Goal: Navigation & Orientation: Find specific page/section

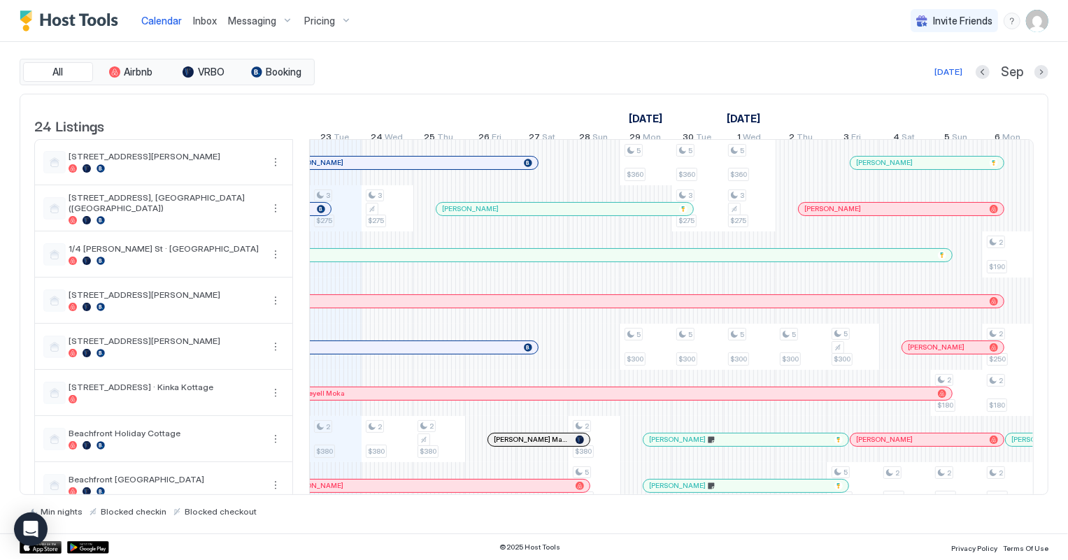
scroll to position [0, 776]
click at [199, 23] on span "Inbox" at bounding box center [205, 21] width 24 height 12
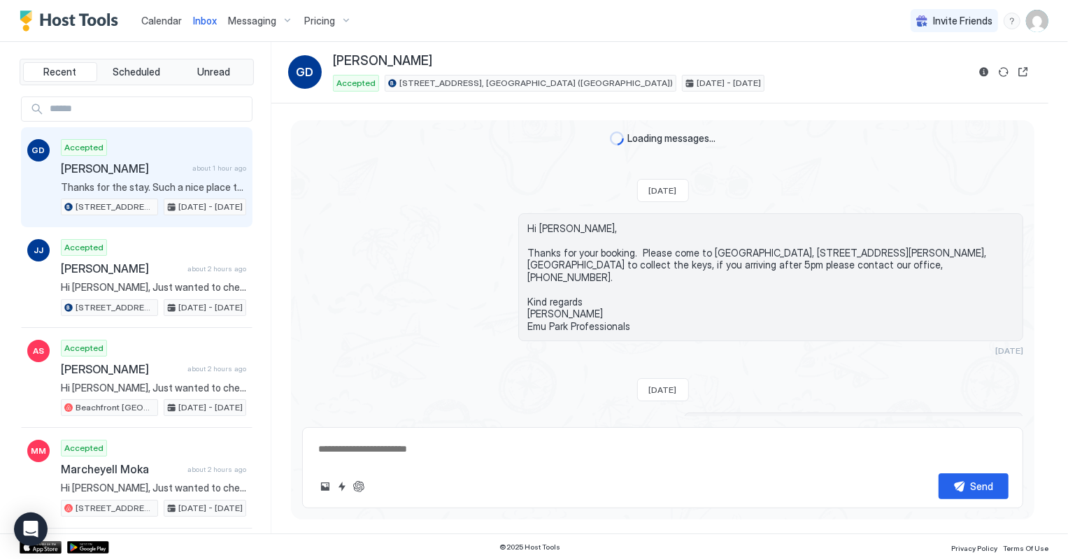
scroll to position [512, 0]
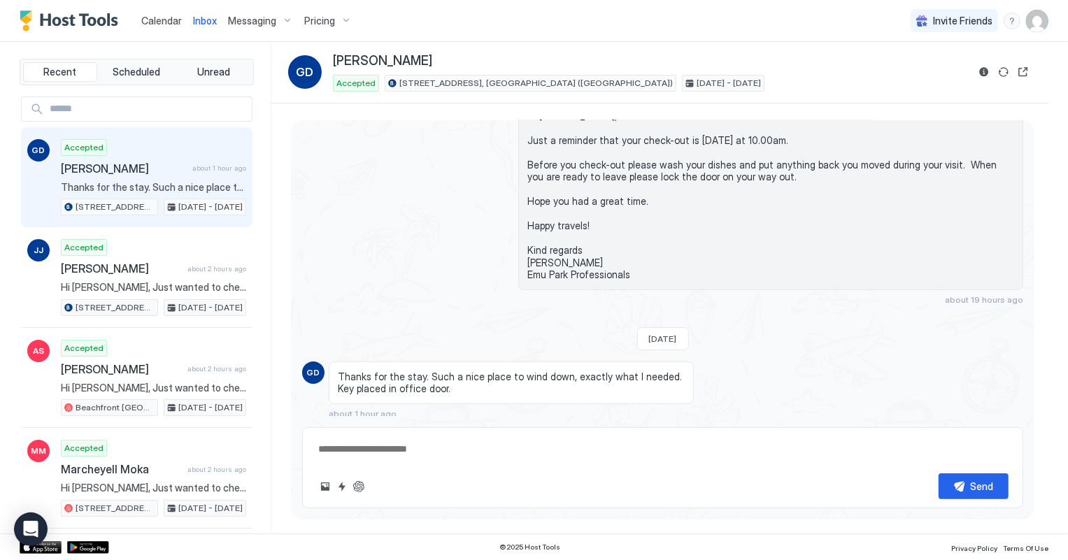
click at [157, 20] on span "Calendar" at bounding box center [161, 21] width 41 height 12
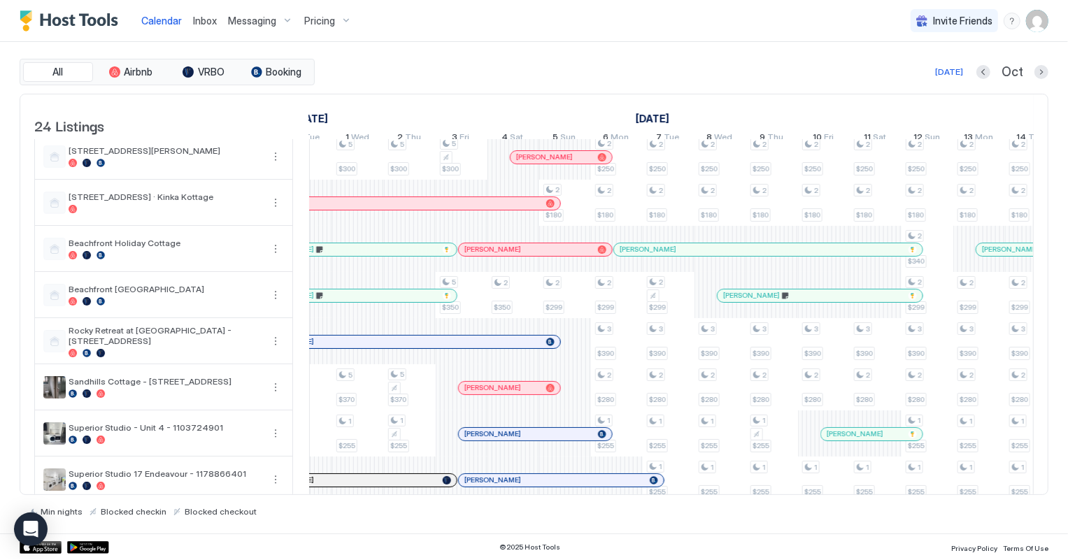
click at [720, 254] on div at bounding box center [720, 249] width 11 height 11
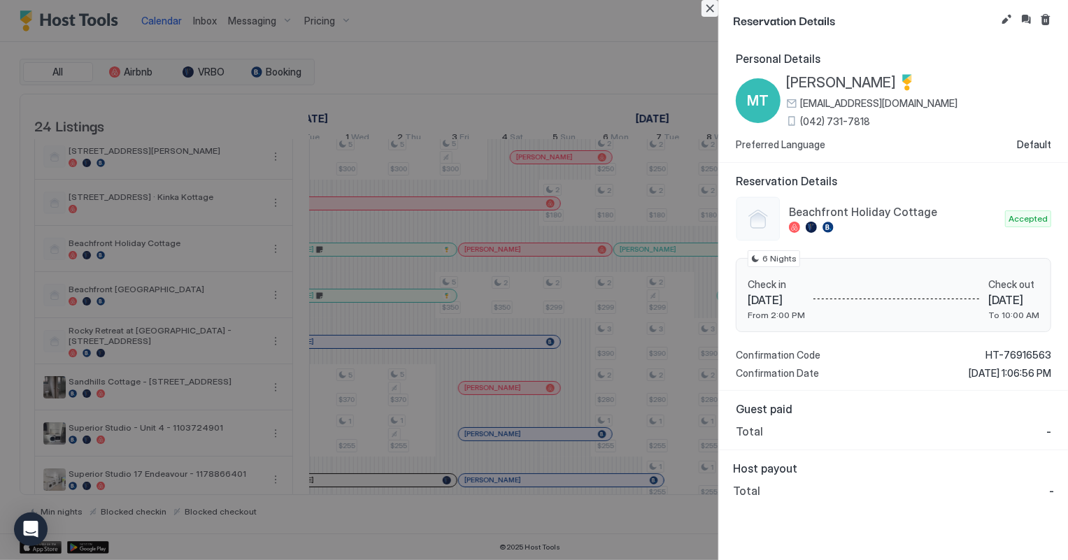
click at [710, 9] on button "Close" at bounding box center [709, 8] width 17 height 17
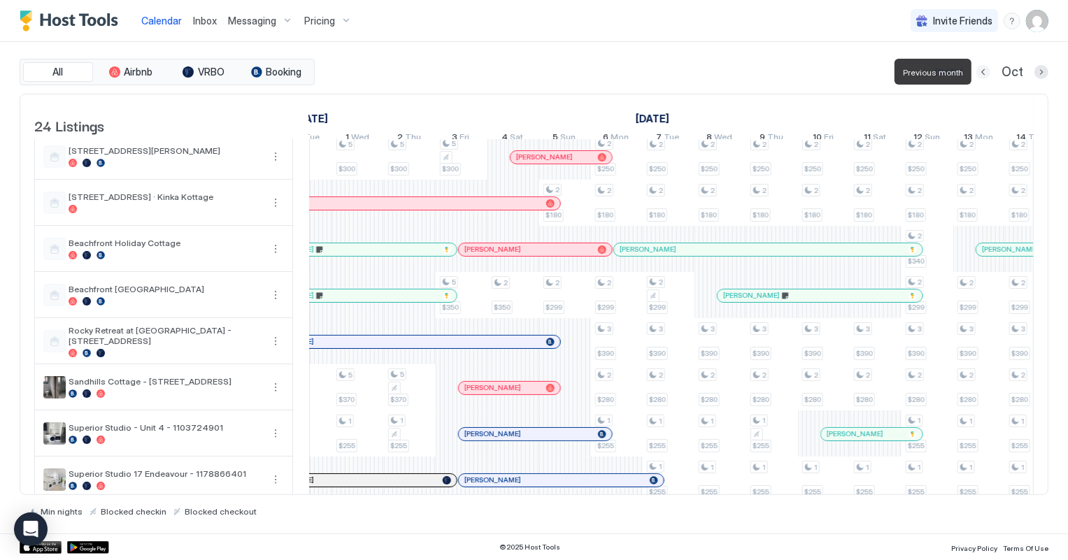
click at [987, 71] on button "Previous month" at bounding box center [983, 72] width 14 height 14
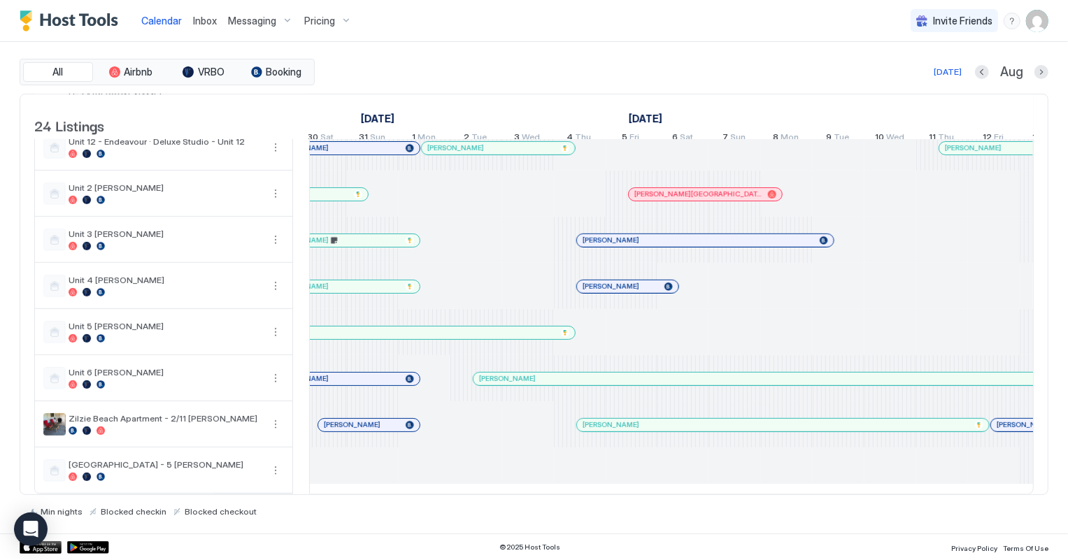
scroll to position [0, 1200]
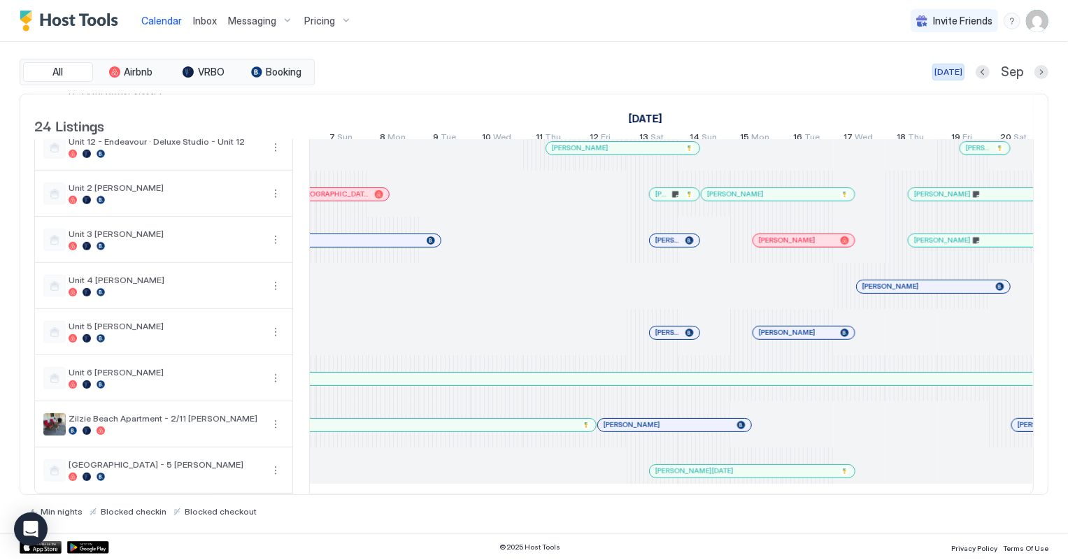
click at [947, 72] on div "[DATE]" at bounding box center [948, 72] width 28 height 13
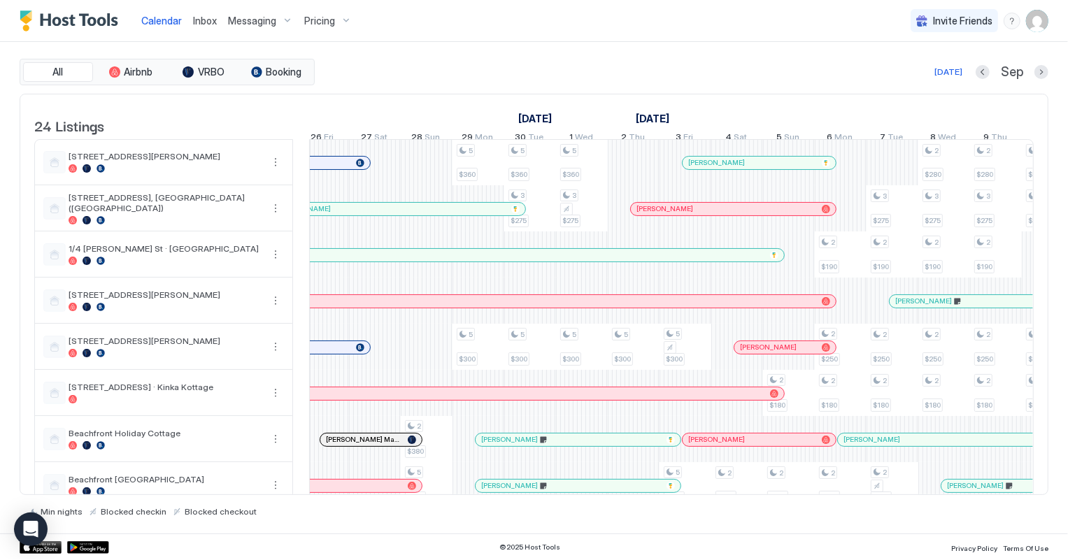
scroll to position [0, 1026]
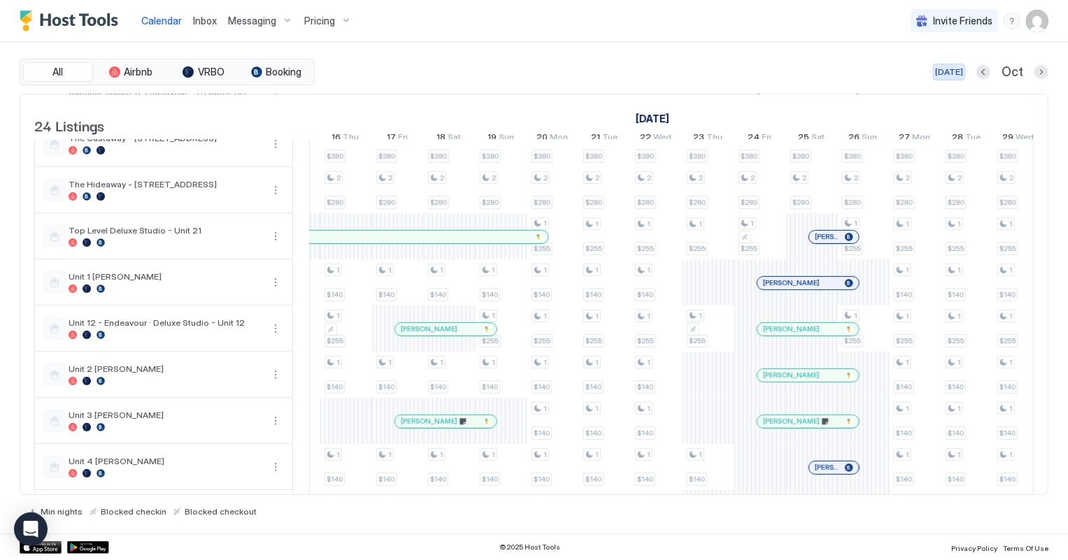
click at [945, 69] on div "[DATE]" at bounding box center [949, 72] width 28 height 13
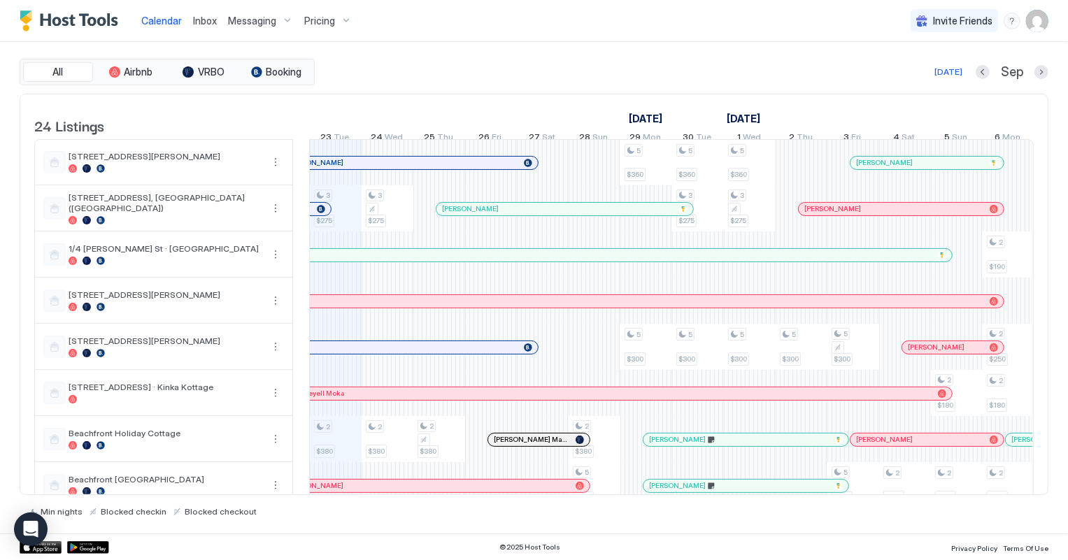
click at [208, 20] on span "Inbox" at bounding box center [205, 21] width 24 height 12
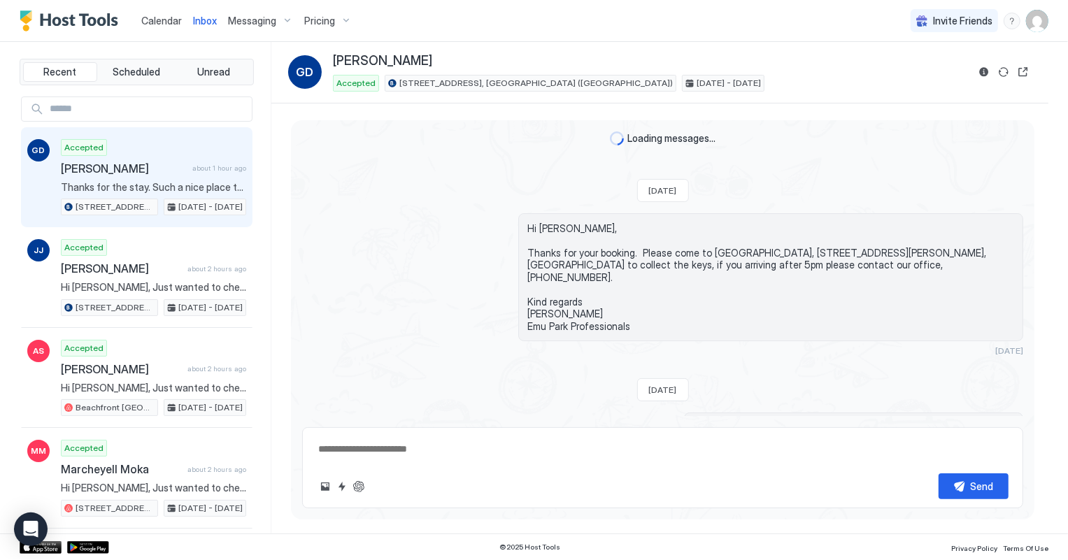
scroll to position [512, 0]
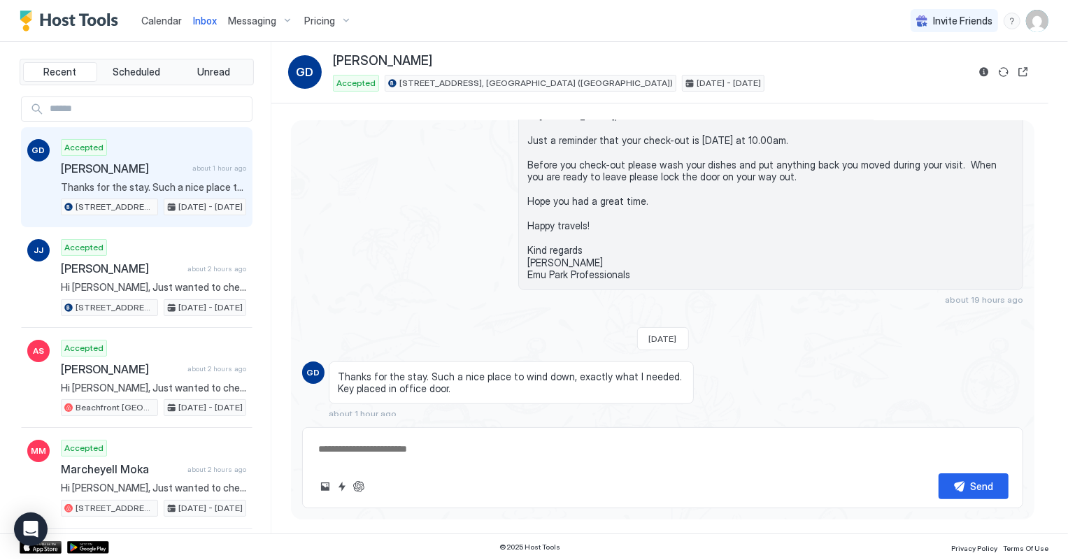
click at [167, 21] on span "Calendar" at bounding box center [161, 21] width 41 height 12
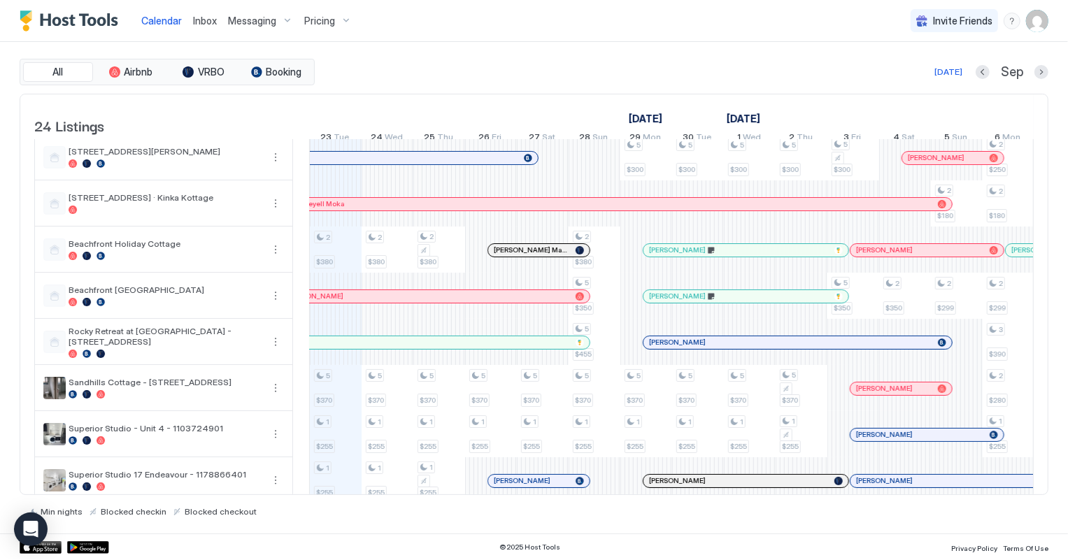
scroll to position [133, 0]
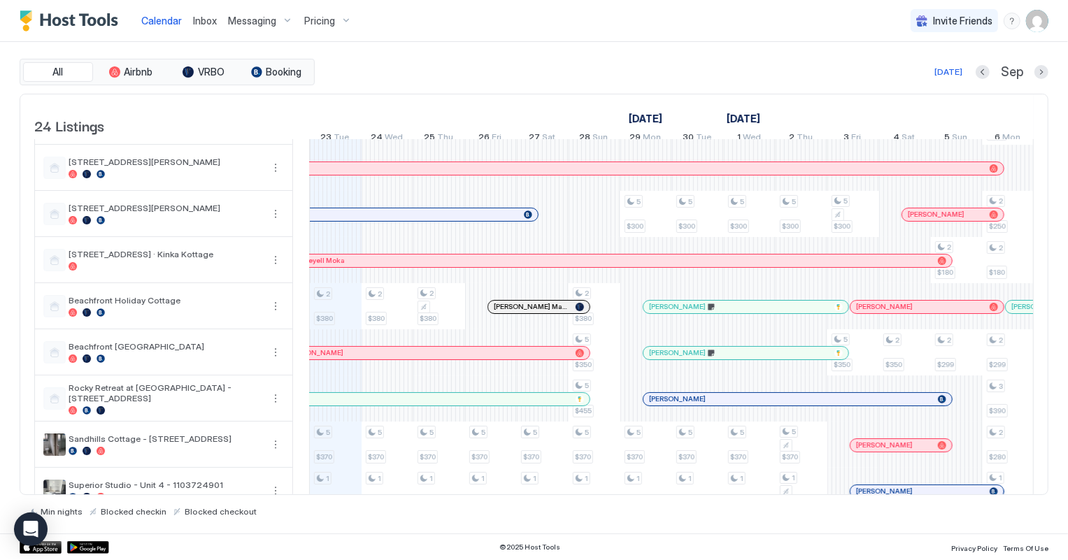
click at [408, 174] on div at bounding box center [408, 168] width 11 height 11
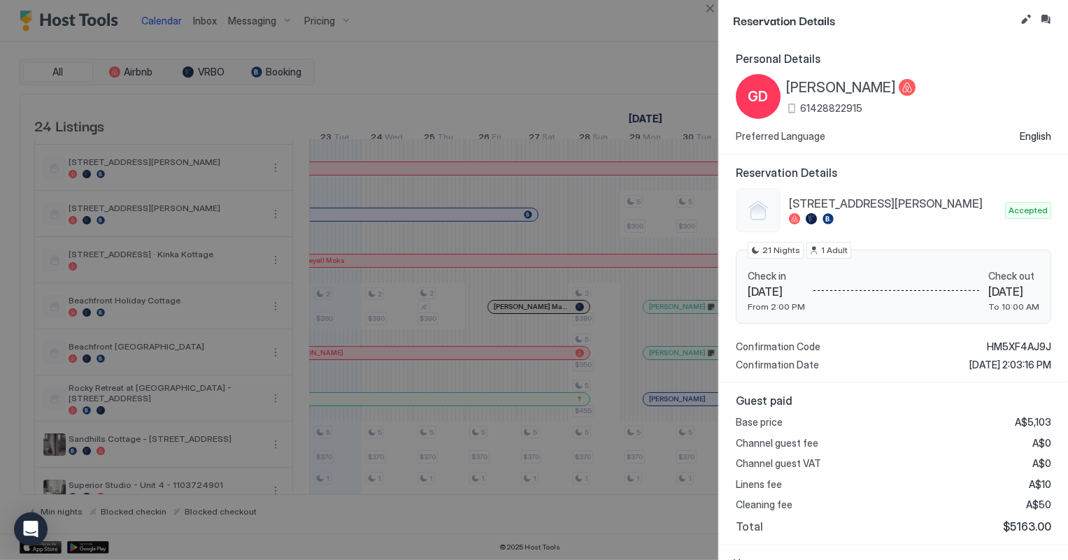
scroll to position [146, 0]
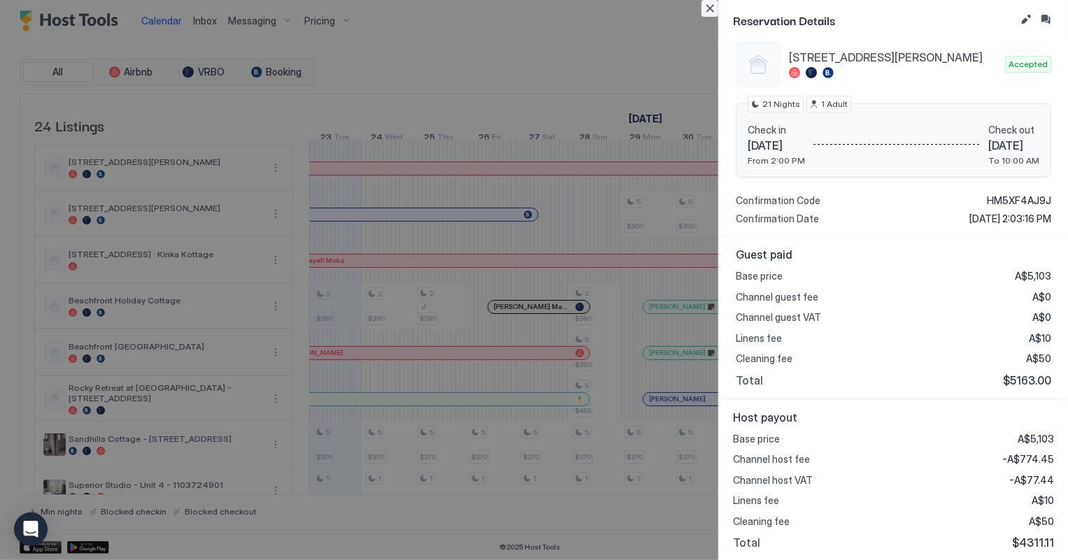
drag, startPoint x: 710, startPoint y: 7, endPoint x: 29, endPoint y: 221, distance: 713.8
click at [710, 7] on button "Close" at bounding box center [709, 8] width 17 height 17
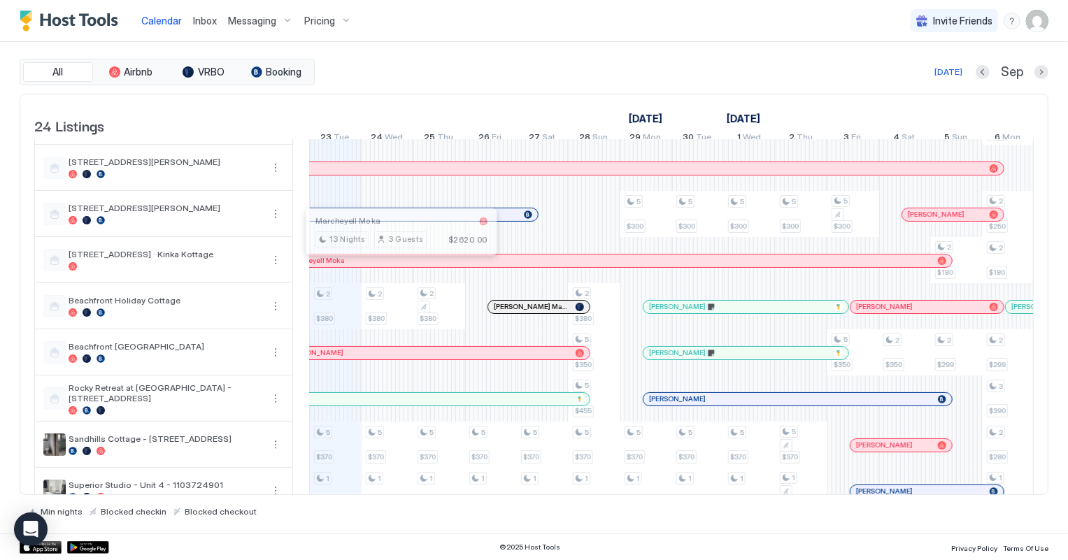
click at [396, 266] on div at bounding box center [396, 260] width 11 height 11
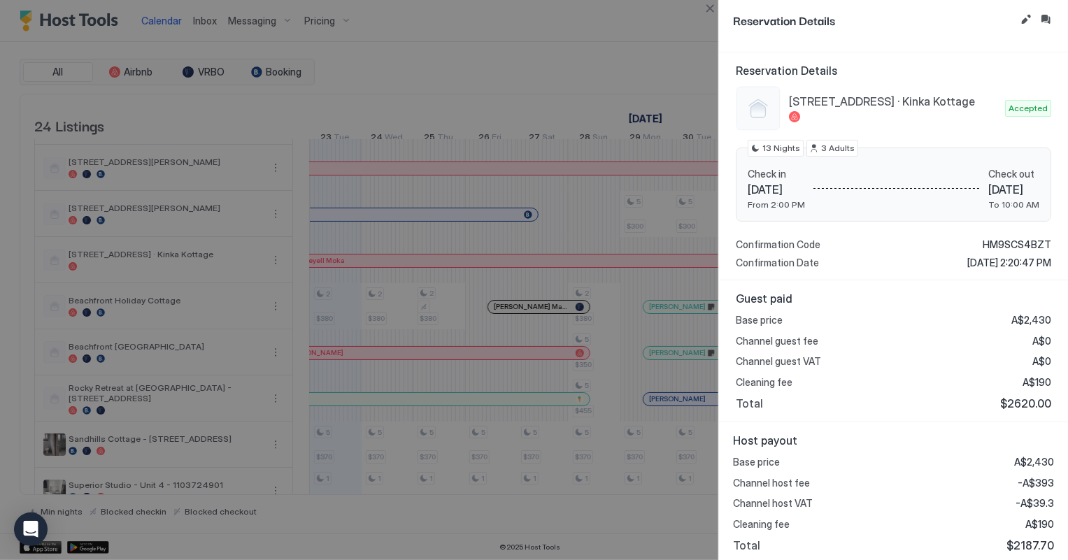
scroll to position [105, 0]
drag, startPoint x: 710, startPoint y: 6, endPoint x: 572, endPoint y: 1, distance: 138.5
click at [710, 6] on button "Close" at bounding box center [709, 8] width 17 height 17
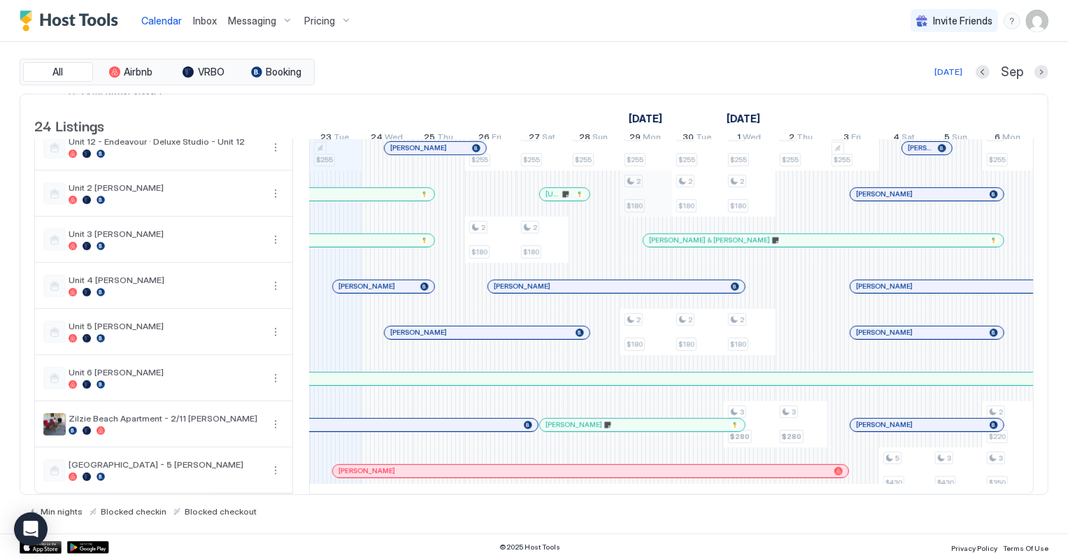
scroll to position [769, 0]
click at [981, 73] on button "Previous month" at bounding box center [982, 72] width 14 height 14
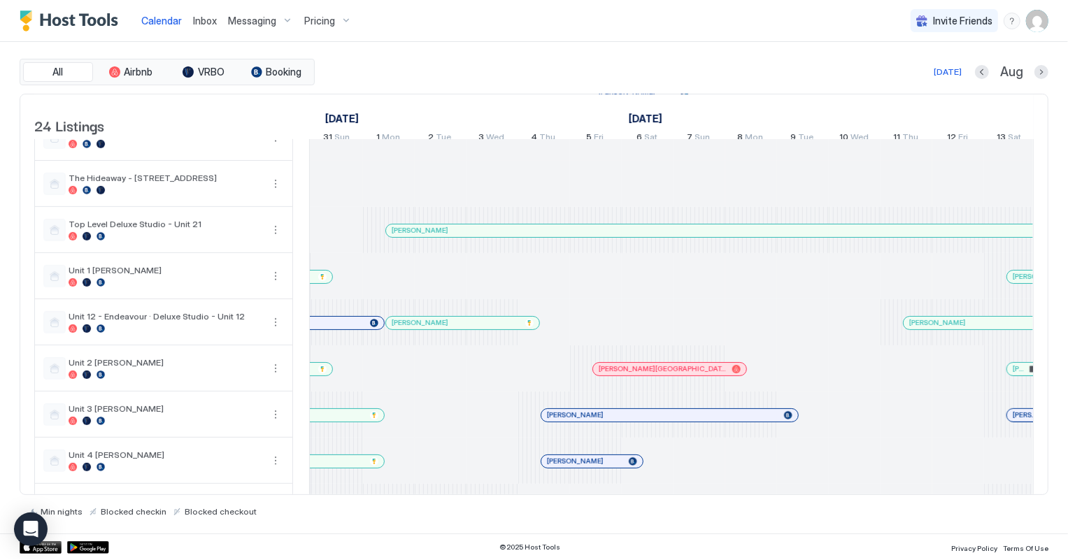
scroll to position [0, 1214]
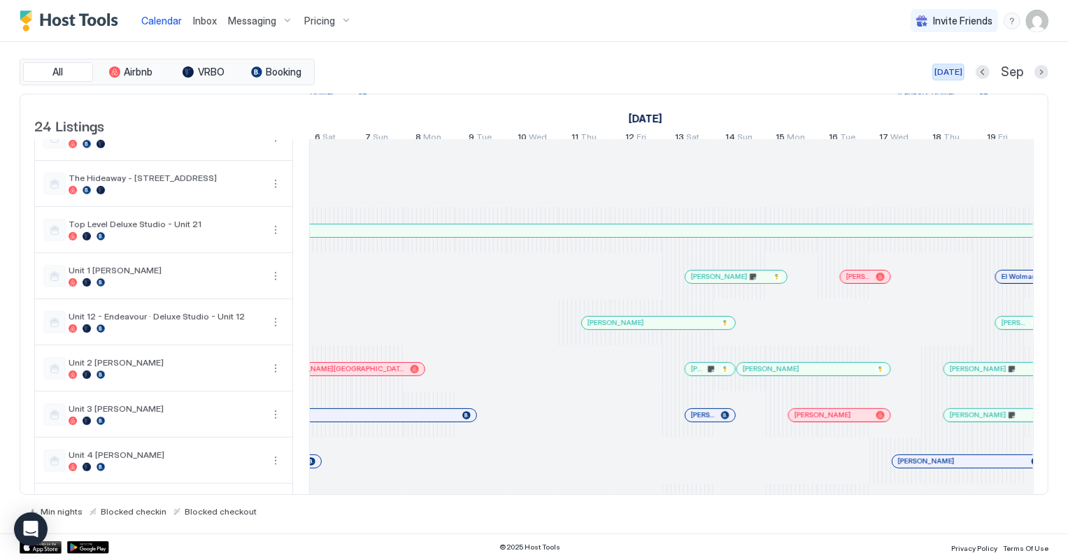
drag, startPoint x: 956, startPoint y: 63, endPoint x: 4, endPoint y: 212, distance: 963.8
click at [956, 64] on button "[DATE]" at bounding box center [948, 72] width 32 height 17
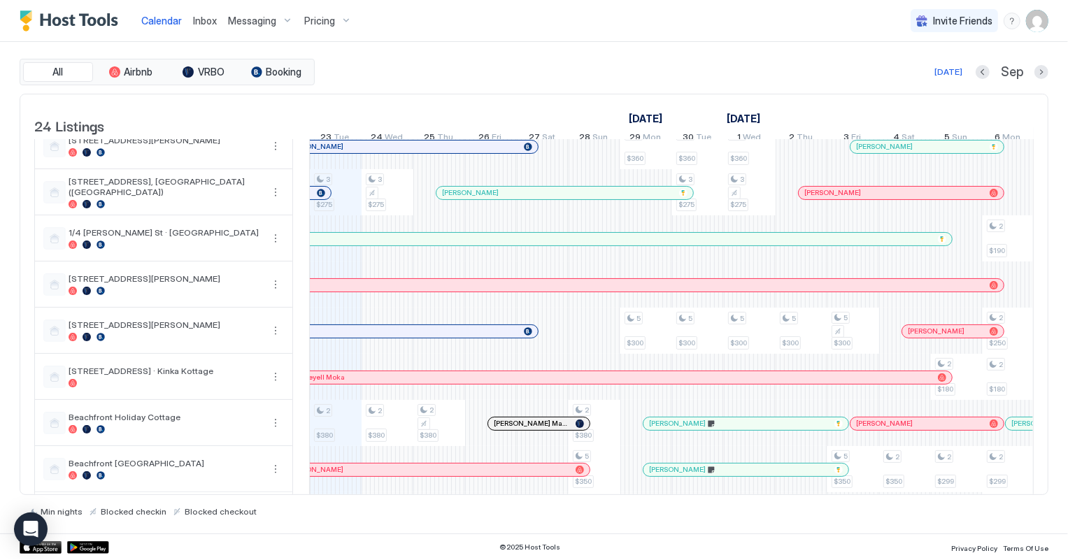
scroll to position [0, 0]
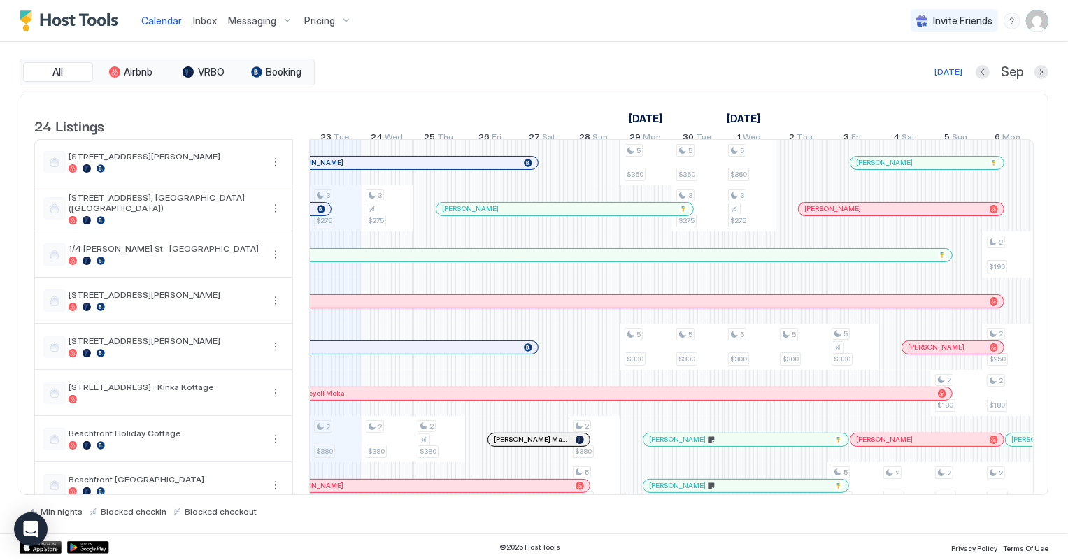
click at [157, 24] on span "Calendar" at bounding box center [161, 21] width 41 height 12
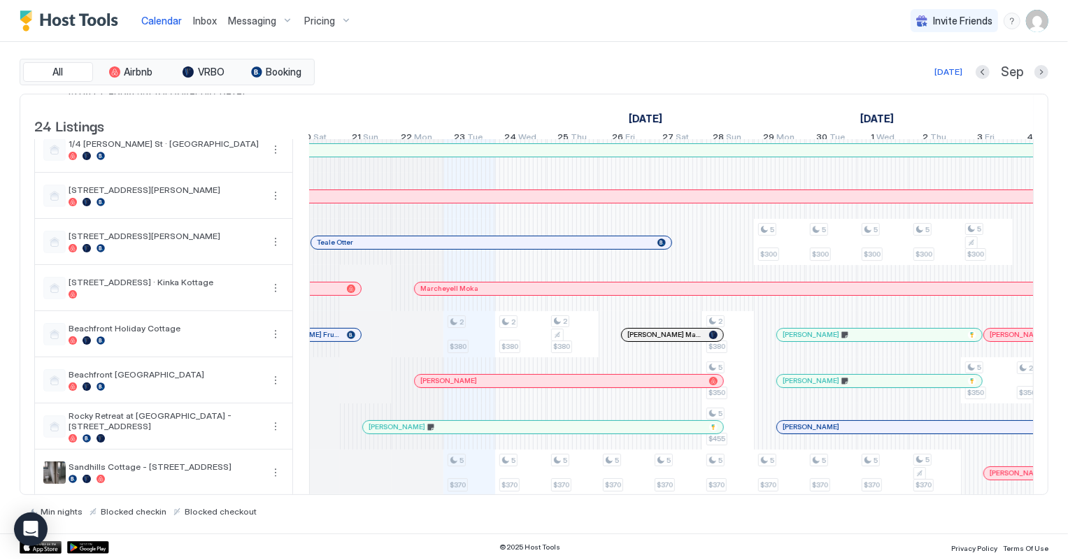
scroll to position [63, 0]
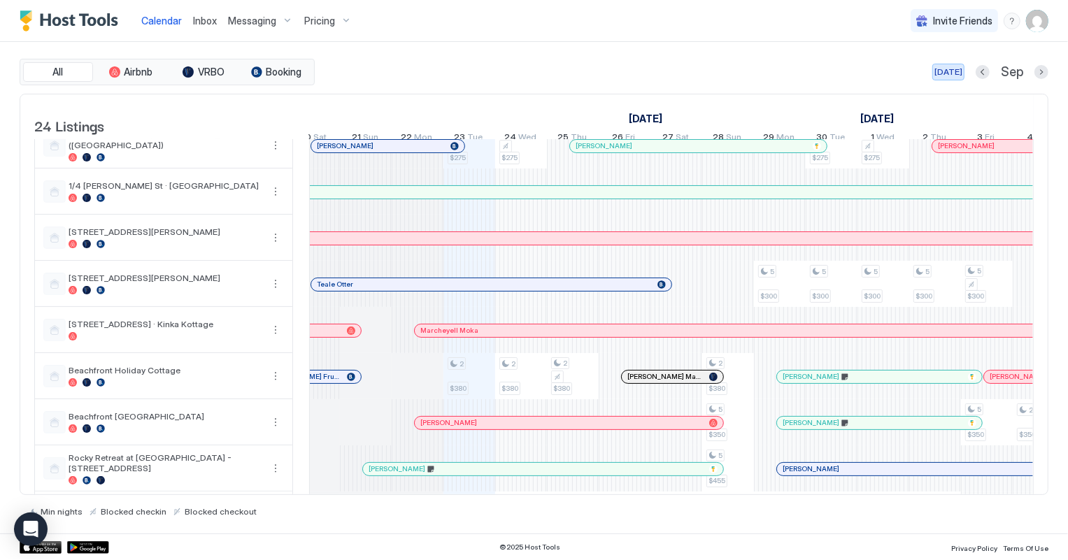
click at [950, 73] on div "[DATE]" at bounding box center [948, 72] width 28 height 13
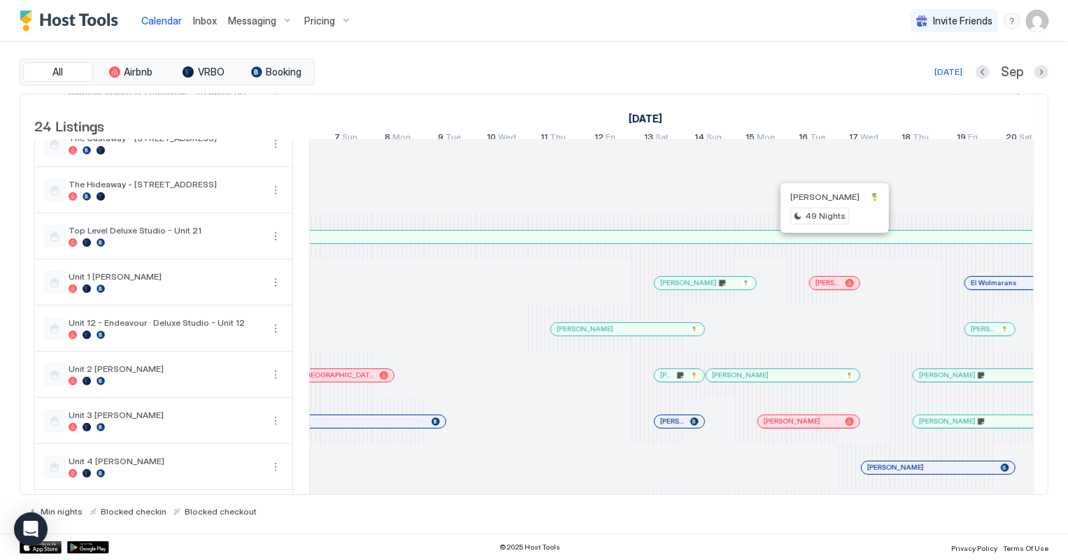
scroll to position [0, 371]
